Goal: Obtain resource: Download file/media

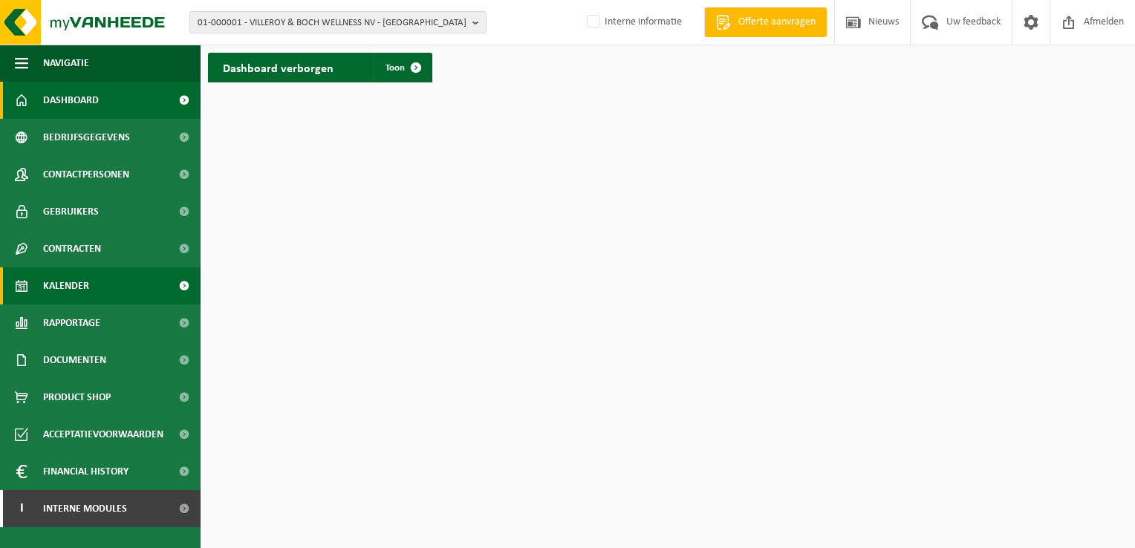
click at [94, 287] on link "Kalender" at bounding box center [100, 285] width 201 height 37
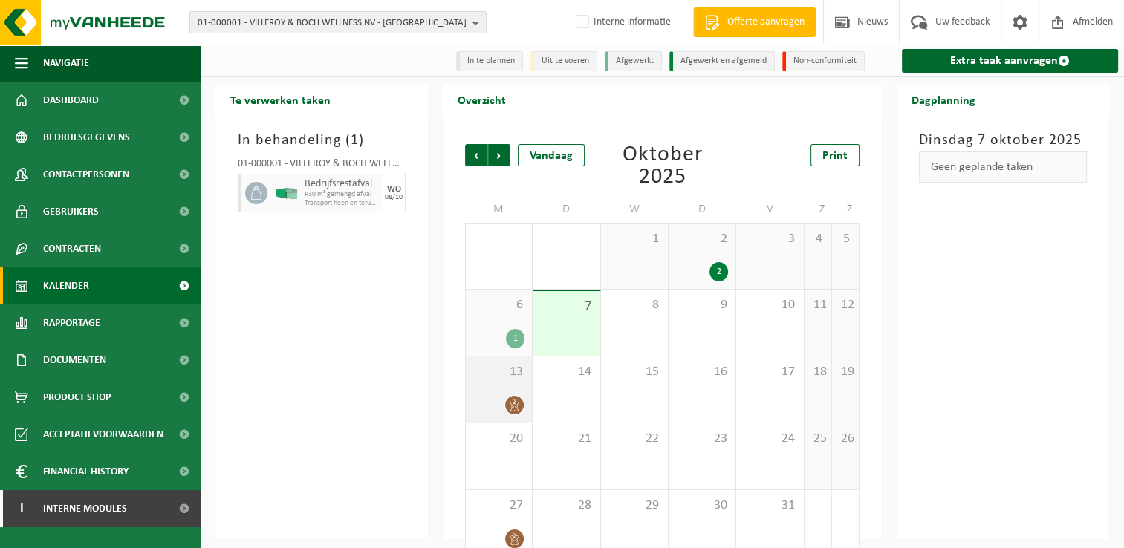
click at [480, 382] on div "13" at bounding box center [499, 389] width 66 height 66
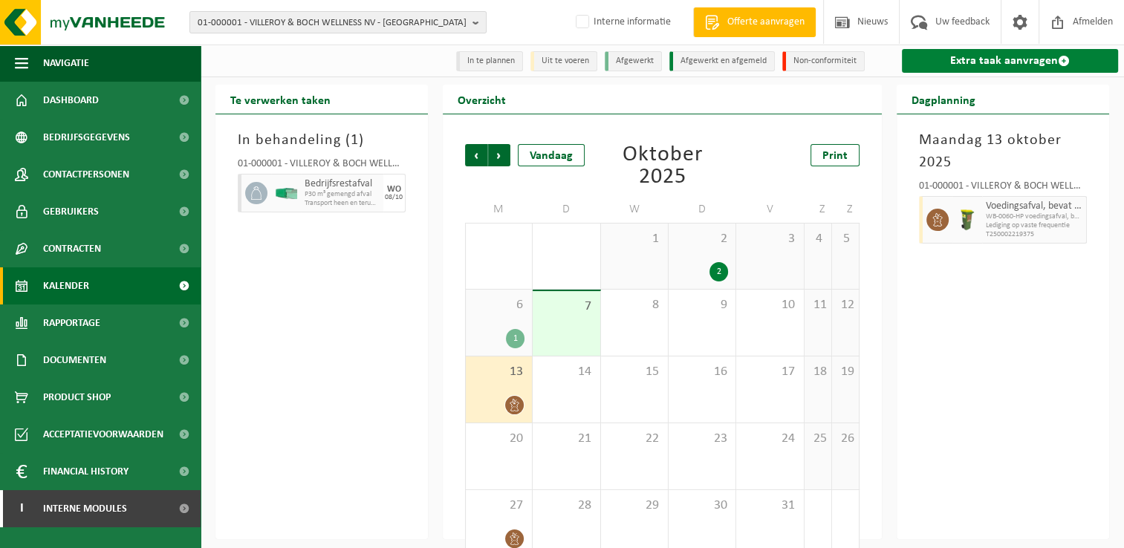
click at [974, 64] on link "Extra taak aanvragen" at bounding box center [1010, 61] width 216 height 24
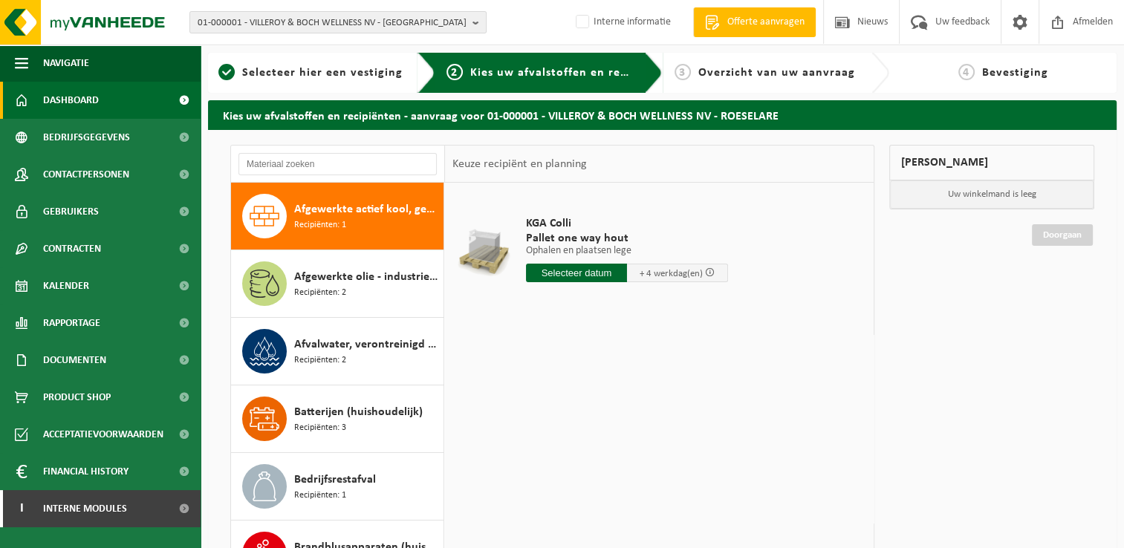
click at [81, 100] on span "Dashboard" at bounding box center [71, 100] width 56 height 37
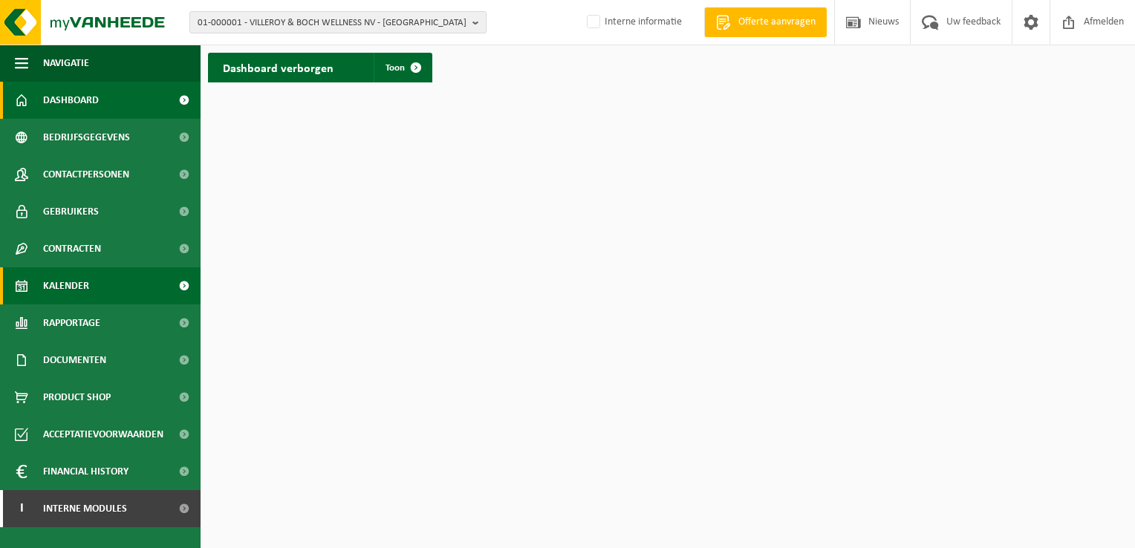
click at [62, 281] on span "Kalender" at bounding box center [66, 285] width 46 height 37
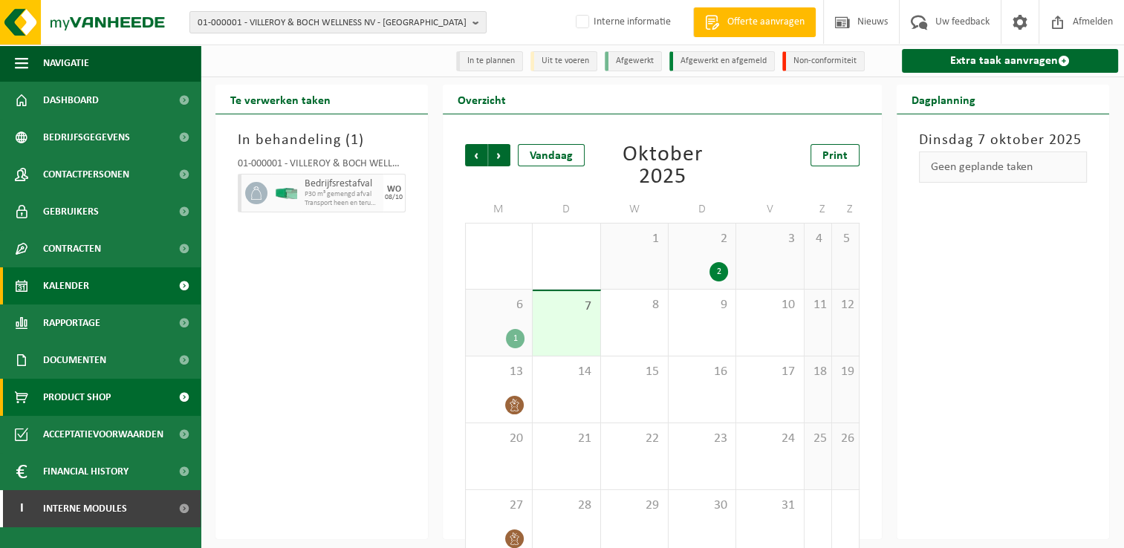
click at [91, 394] on span "Product Shop" at bounding box center [77, 397] width 68 height 37
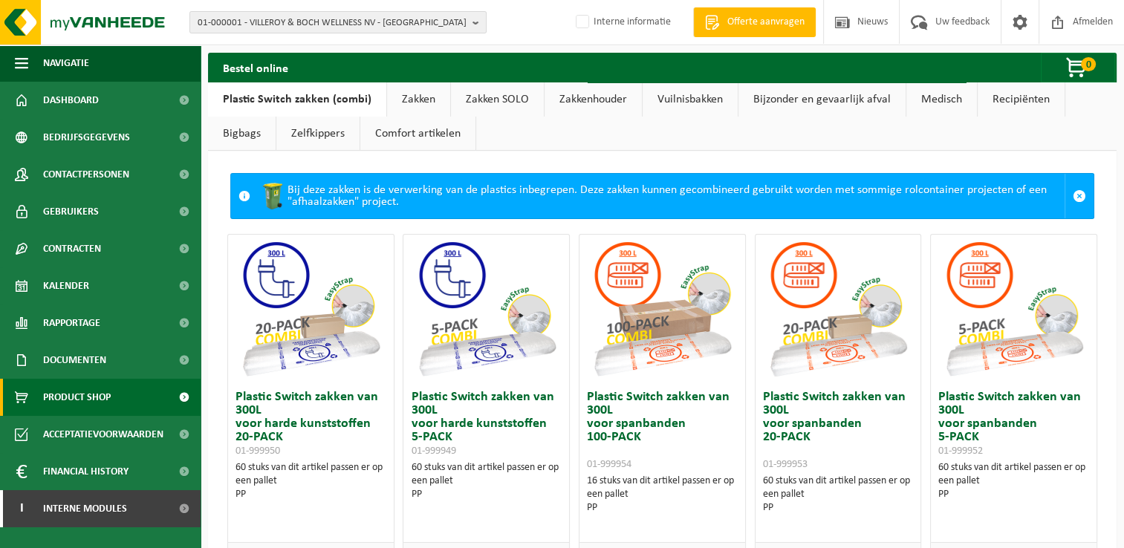
click at [416, 101] on link "Zakken" at bounding box center [418, 99] width 63 height 34
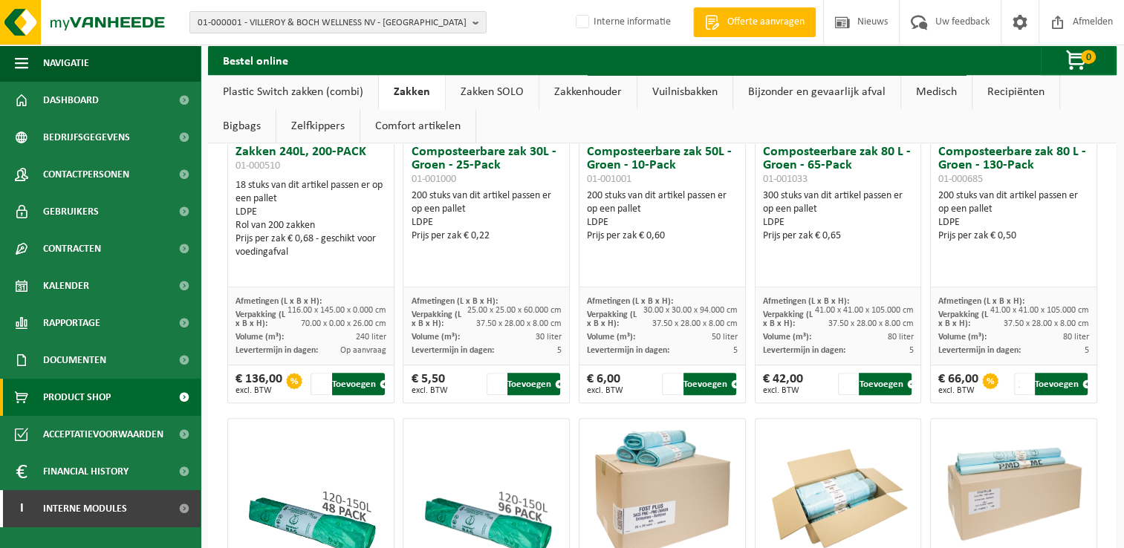
scroll to position [520, 0]
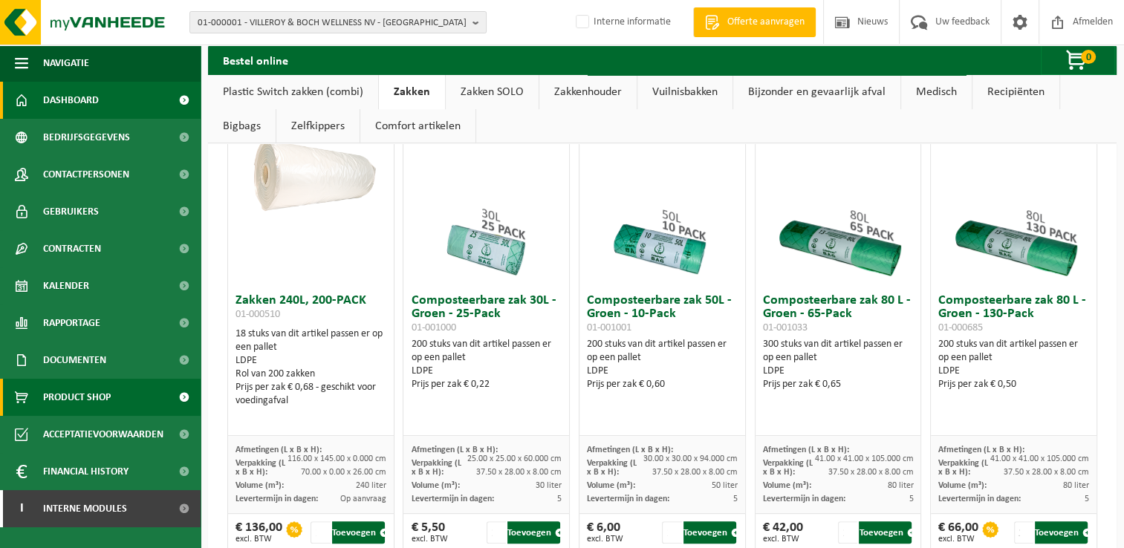
click at [110, 98] on link "Dashboard" at bounding box center [100, 100] width 201 height 37
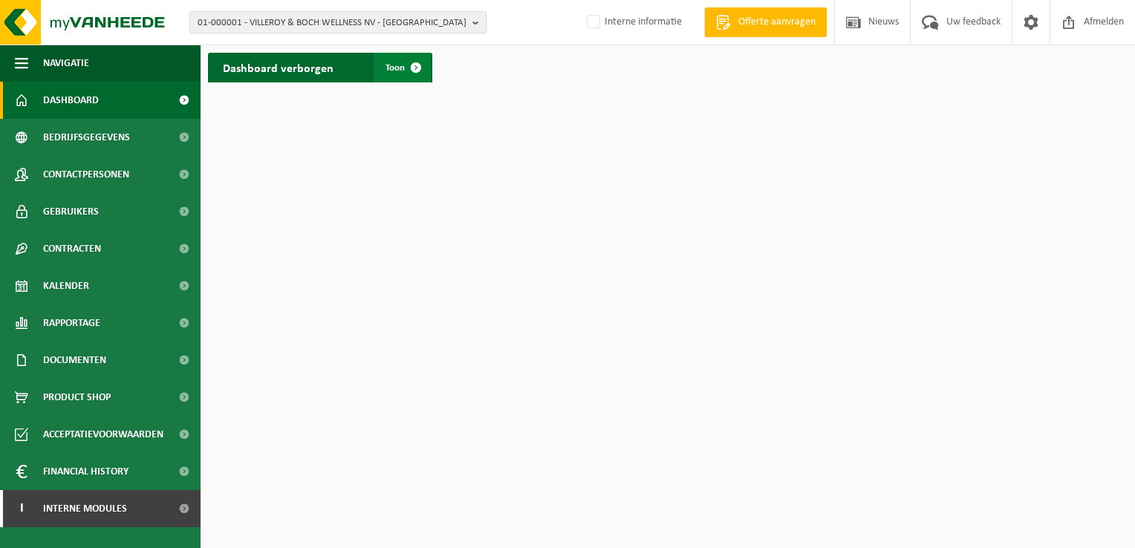
click at [420, 70] on span at bounding box center [416, 68] width 30 height 30
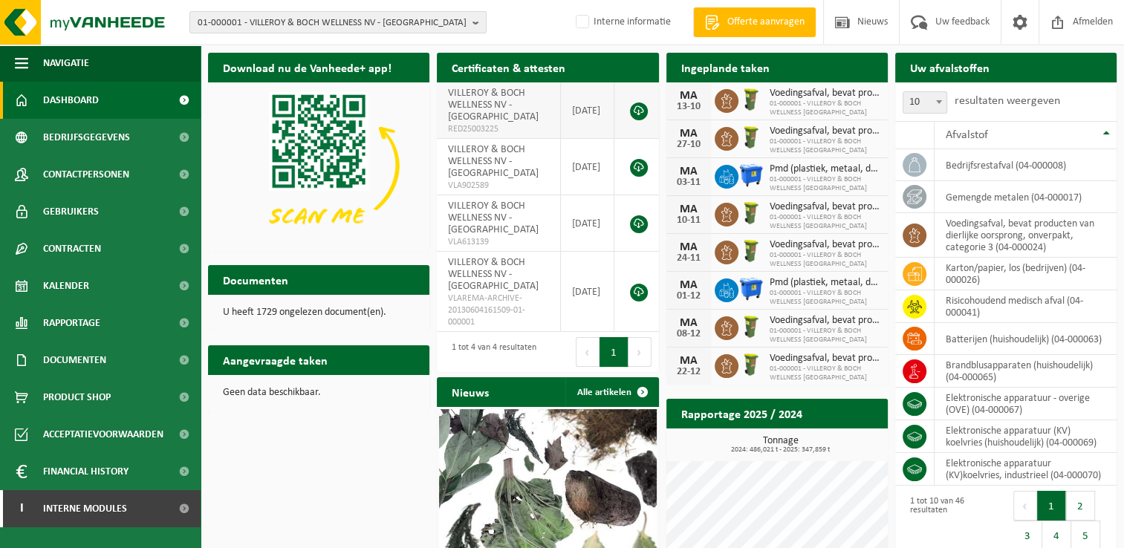
click at [641, 115] on link at bounding box center [639, 111] width 18 height 18
click at [638, 165] on link at bounding box center [639, 168] width 18 height 18
click at [642, 112] on link at bounding box center [639, 111] width 18 height 18
click at [1078, 17] on span "Afmelden" at bounding box center [1093, 22] width 48 height 44
